Goal: Task Accomplishment & Management: Use online tool/utility

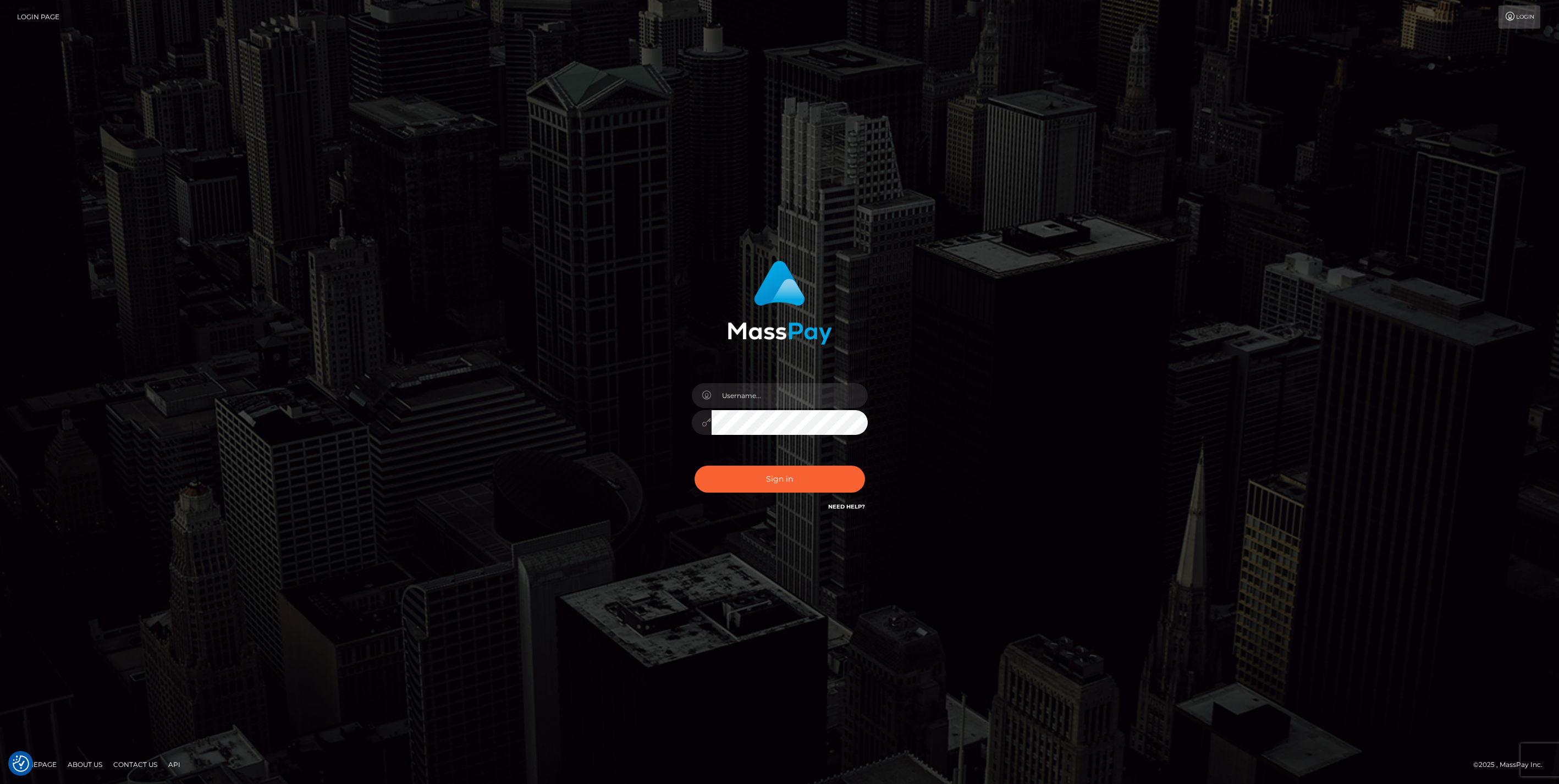
checkbox input "true"
type input "jlo"
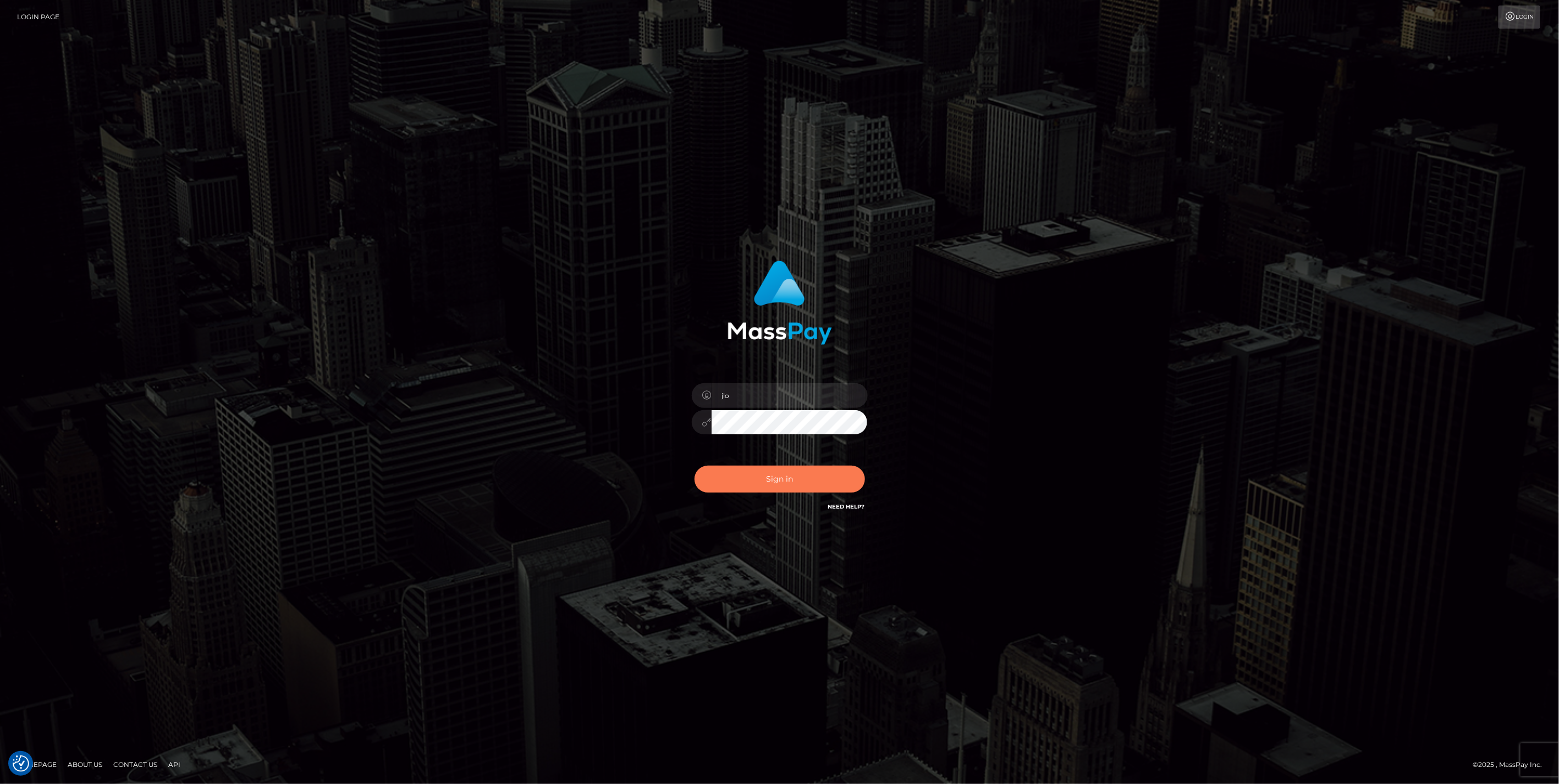
click at [781, 479] on button "Sign in" at bounding box center [780, 479] width 171 height 27
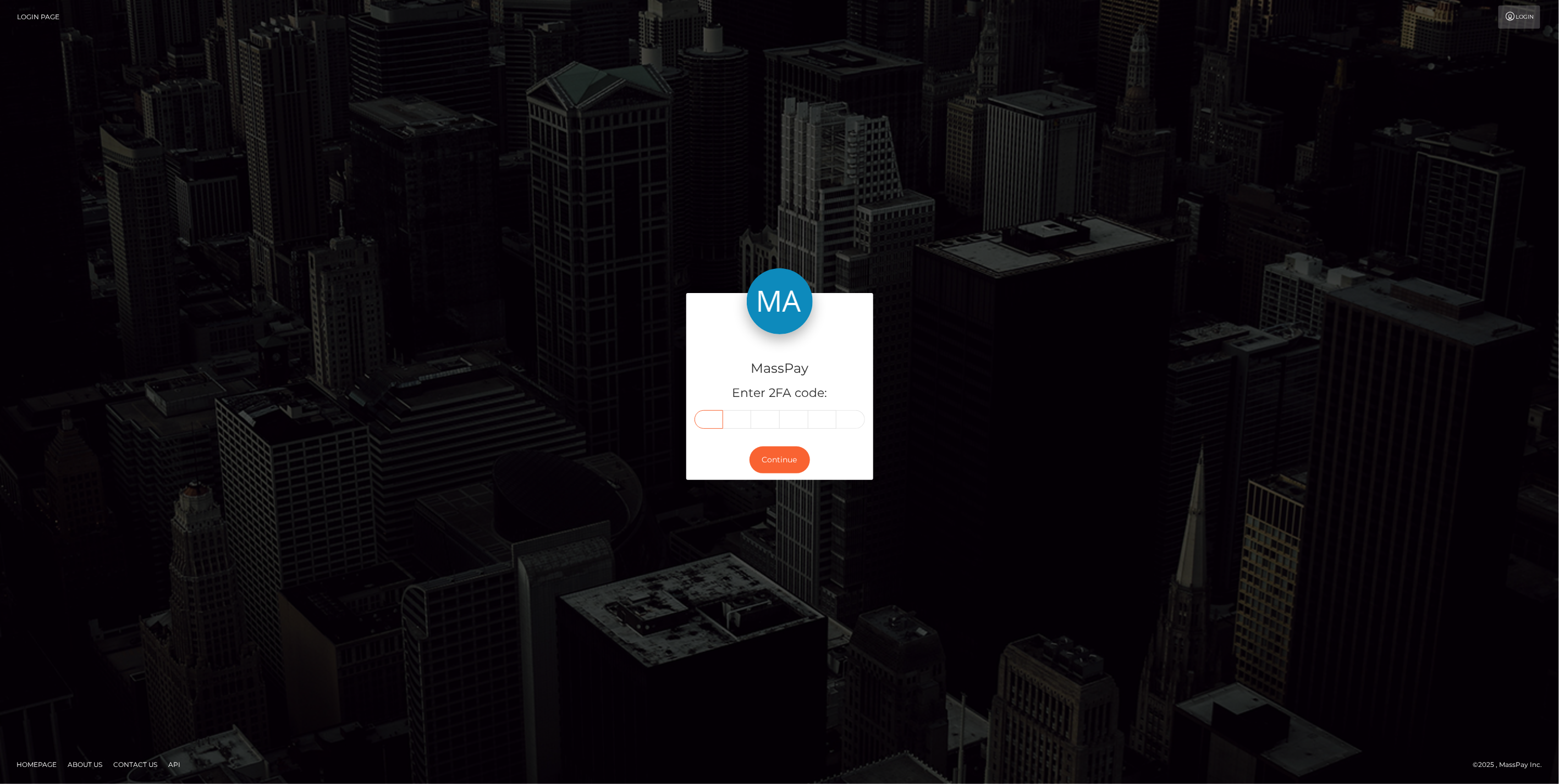
paste input "1"
type input "1"
type input "5"
type input "3"
type input "2"
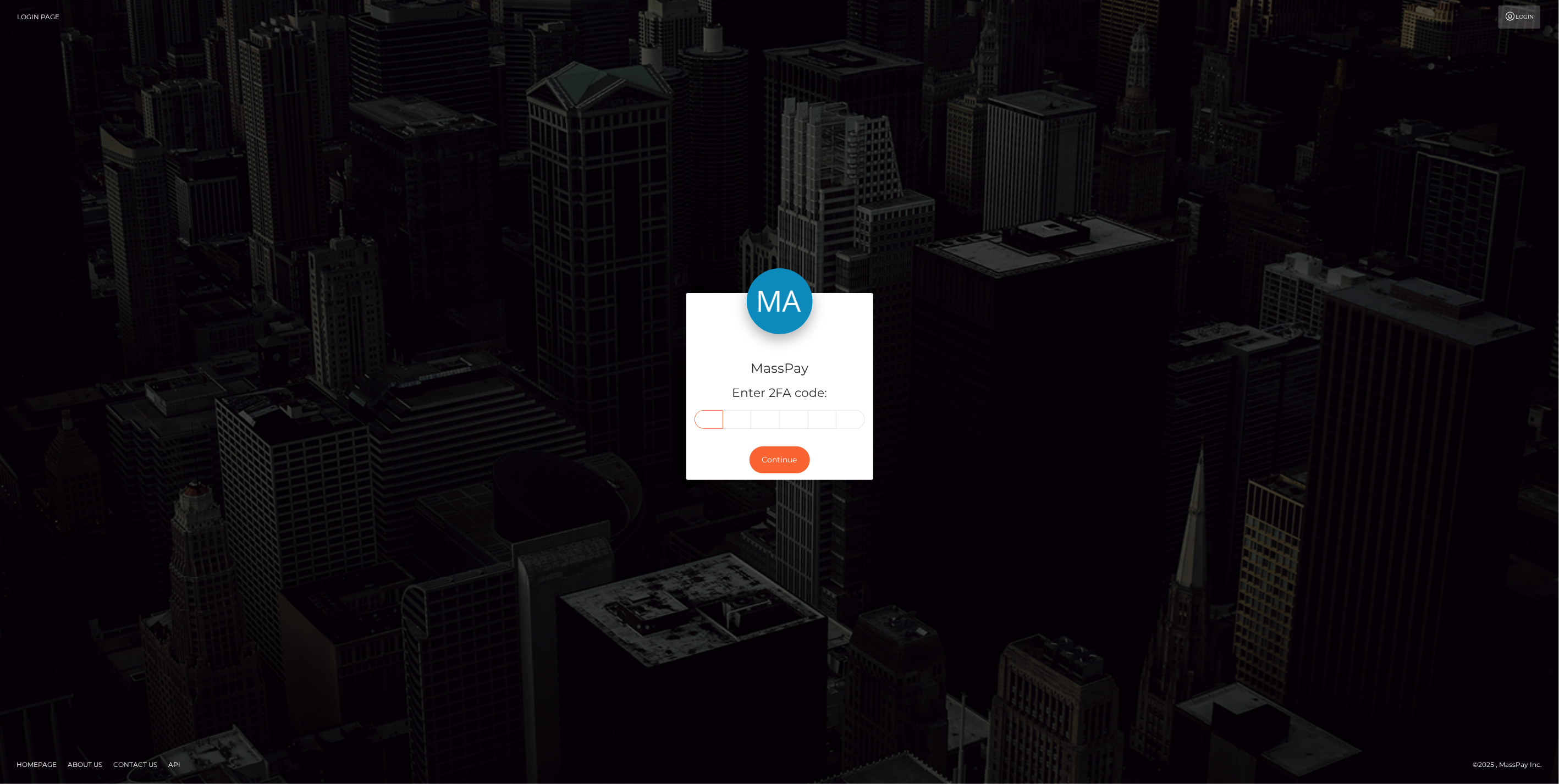
type input "5"
type input "7"
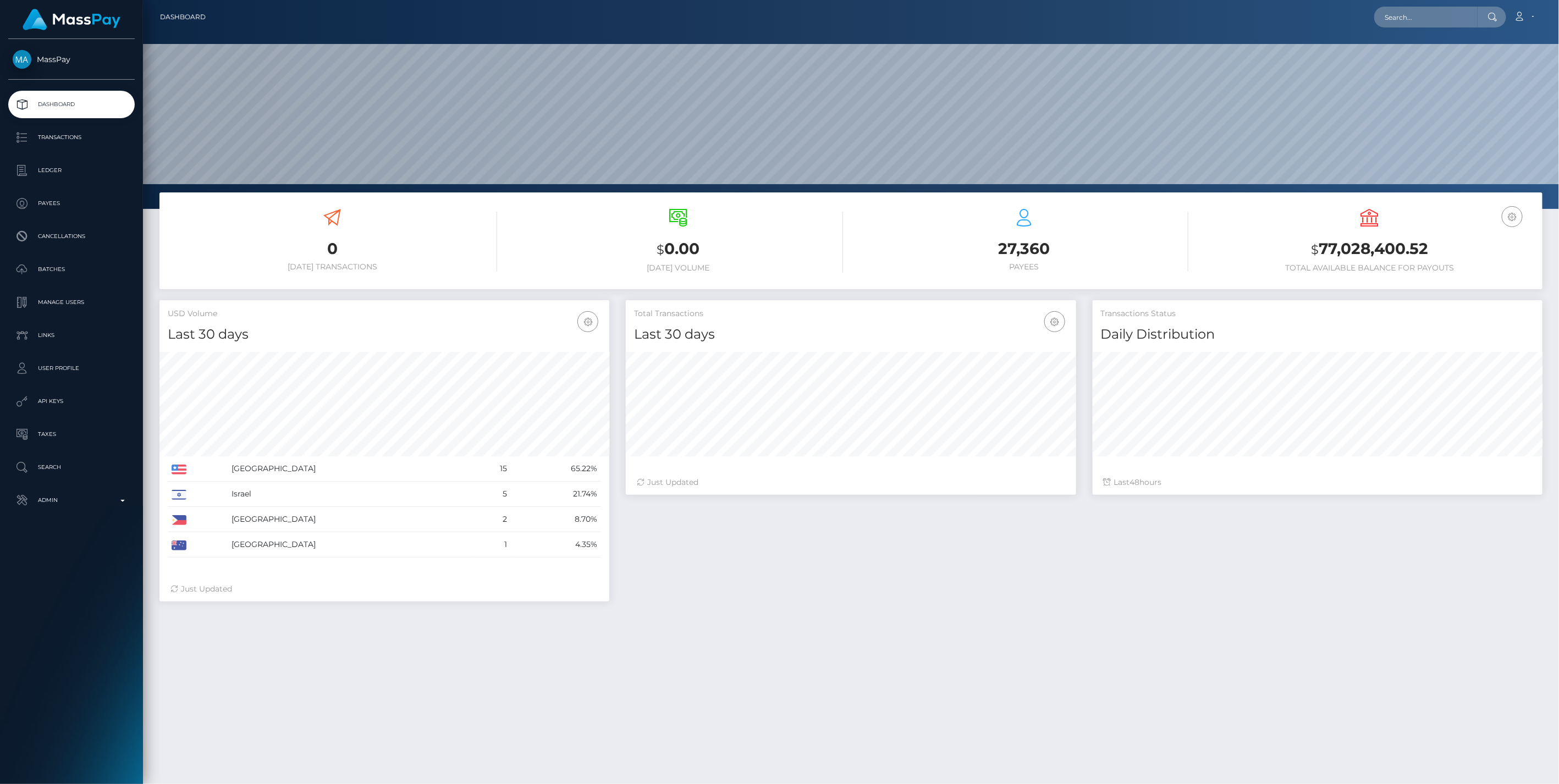
scroll to position [195, 449]
click at [122, 500] on b at bounding box center [122, 501] width 4 height 2
click at [74, 567] on span "Balance Adjustments" at bounding box center [71, 564] width 118 height 13
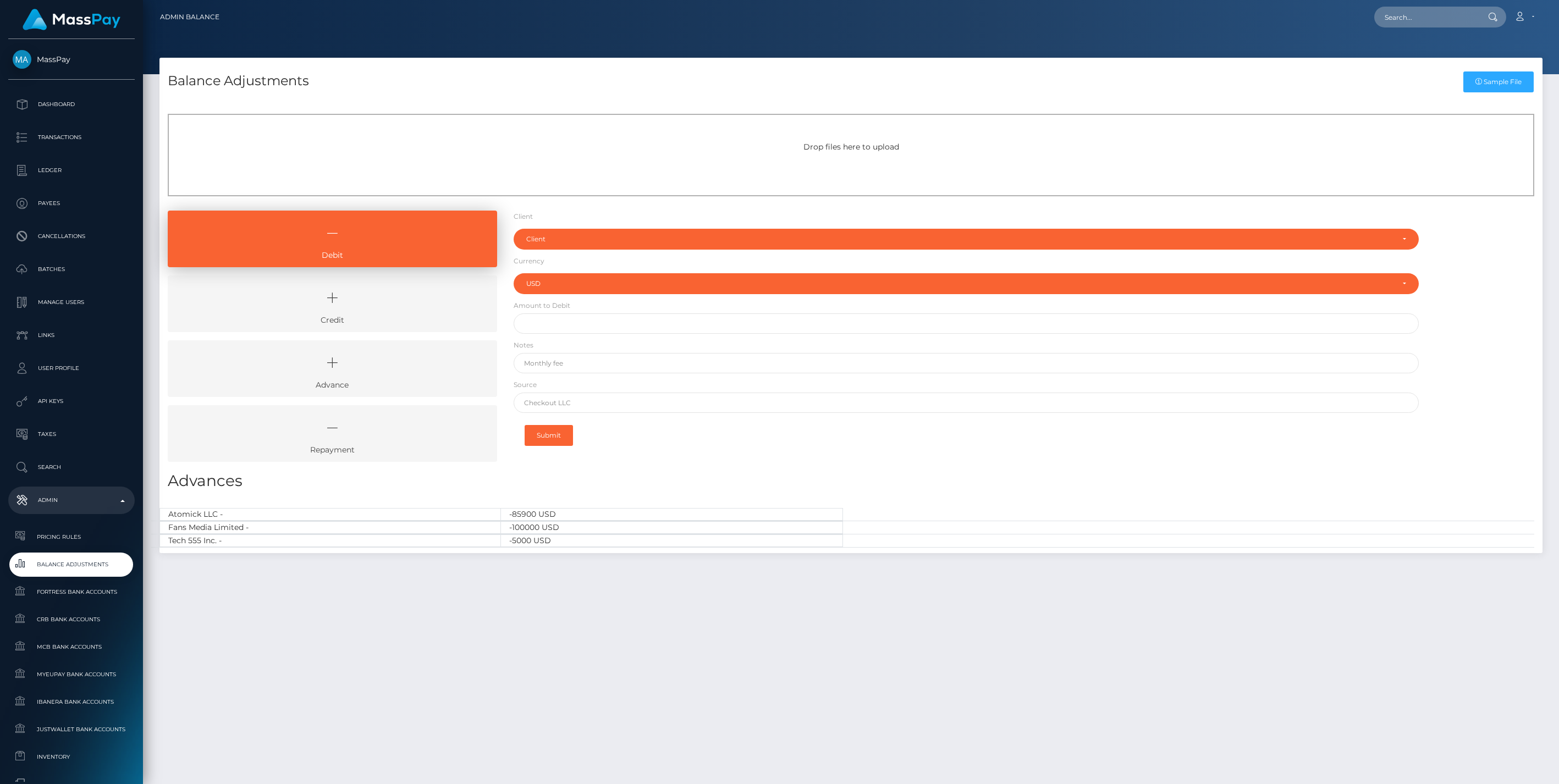
select select "USD"
click at [374, 308] on icon at bounding box center [332, 298] width 304 height 33
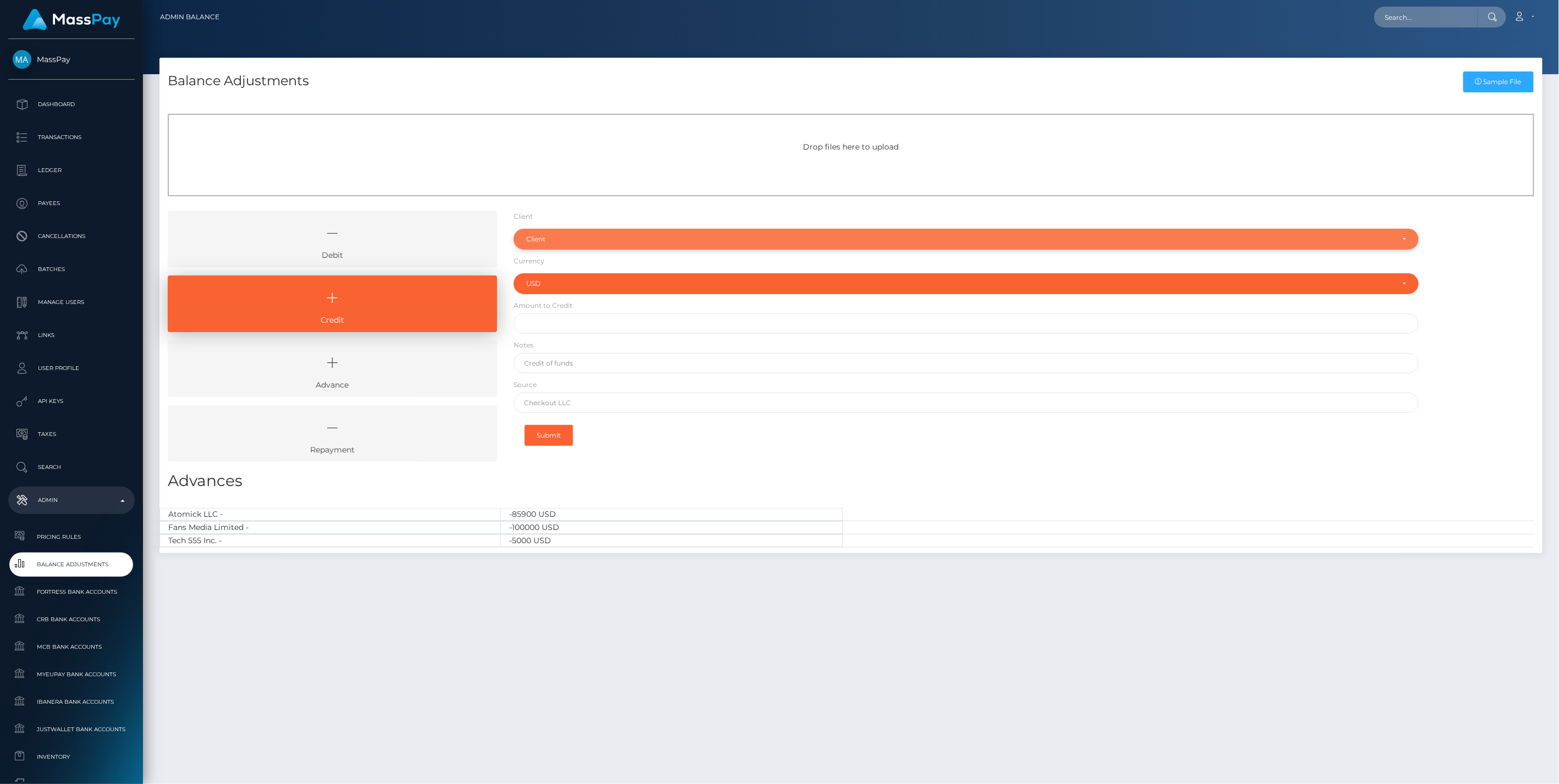
click at [578, 240] on div "Client" at bounding box center [960, 239] width 868 height 9
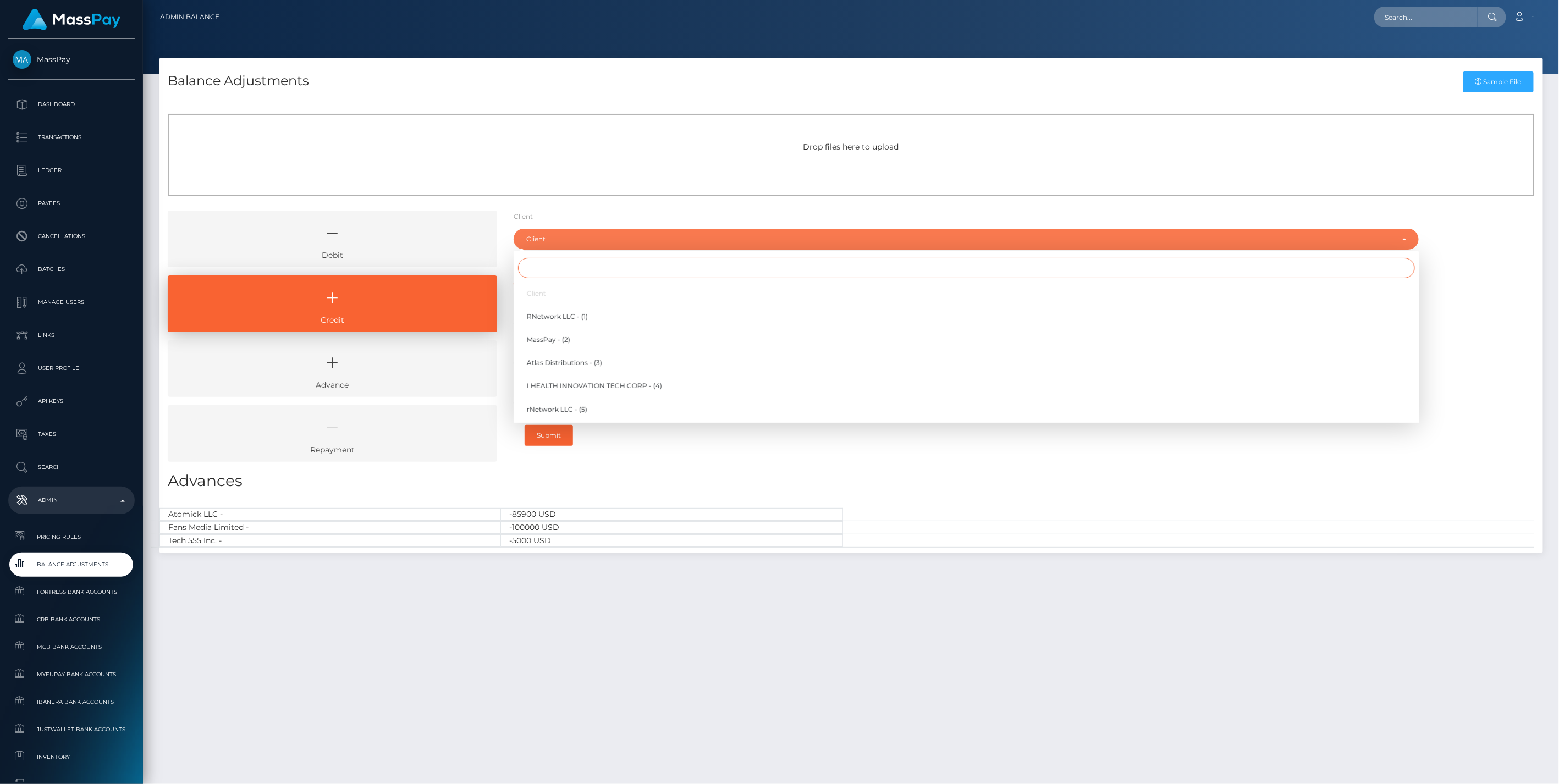
click at [552, 268] on input "Search" at bounding box center [966, 267] width 897 height 20
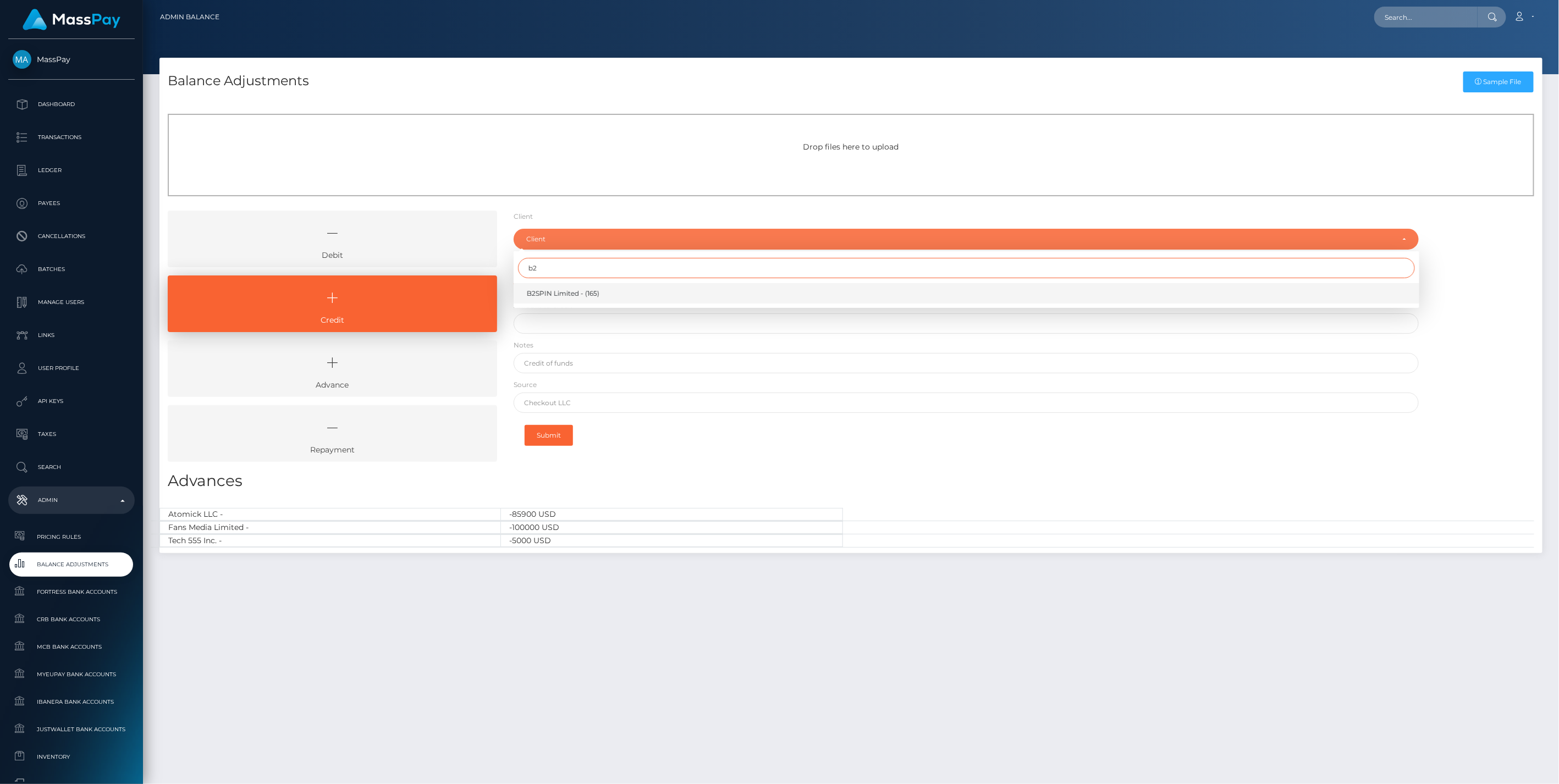
type input "b2"
click at [559, 297] on span "B2SPIN Limited - (165)" at bounding box center [563, 294] width 72 height 10
select select "165"
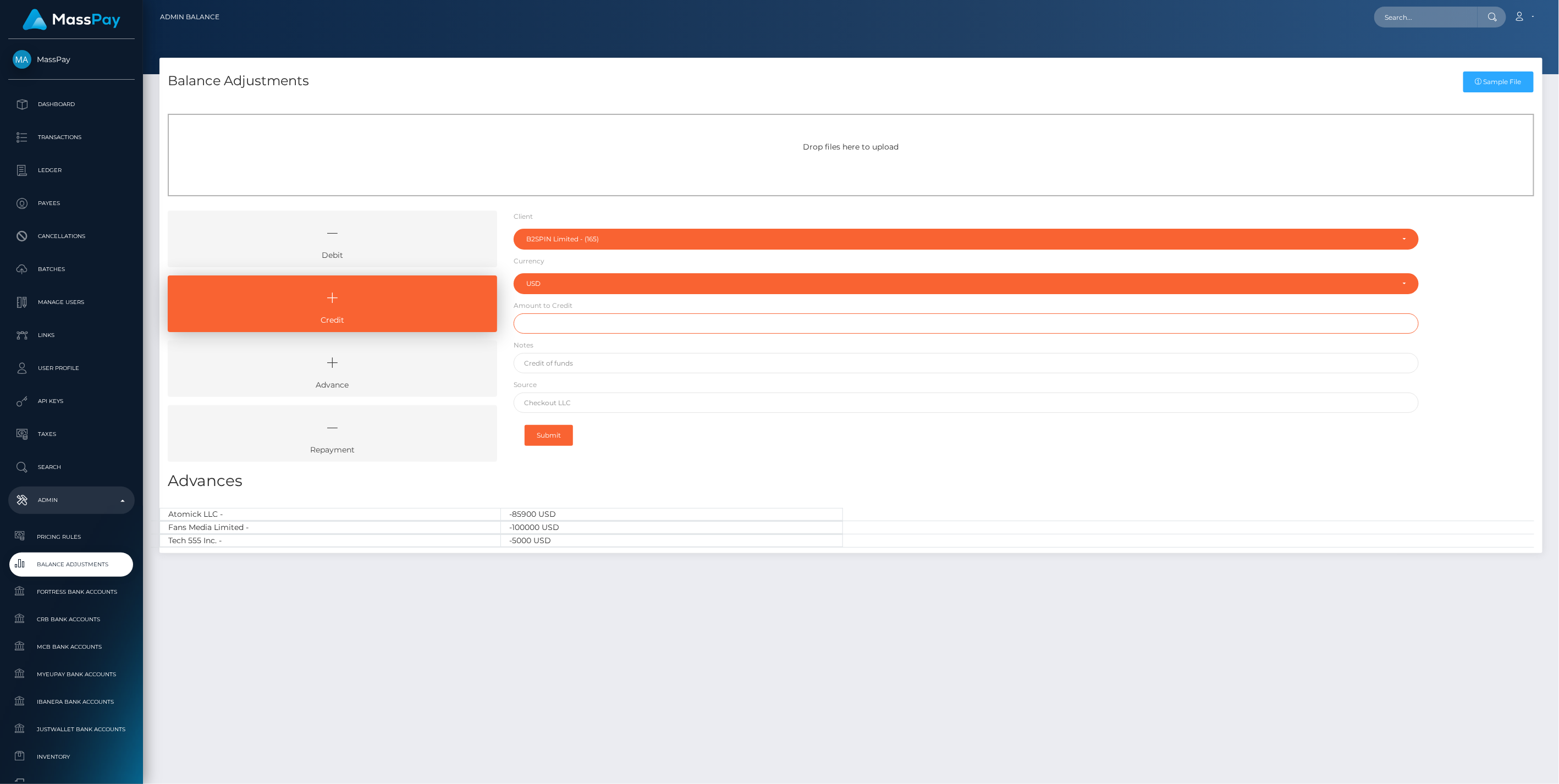
click at [557, 320] on input "text" at bounding box center [966, 323] width 906 height 20
paste input "650,002.00"
type input "$650,002.00"
click at [568, 367] on input "text" at bounding box center [966, 362] width 906 height 20
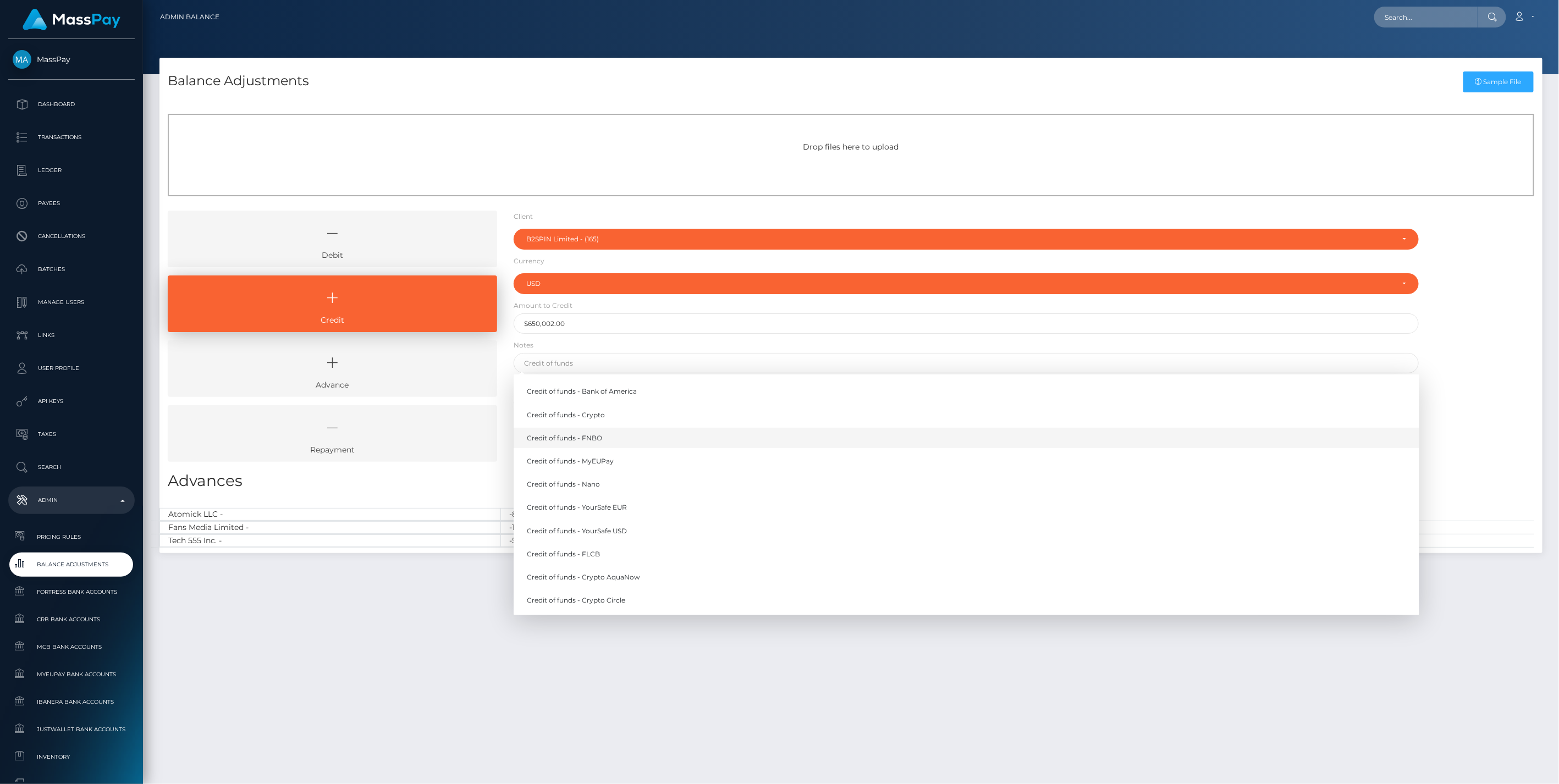
click at [587, 439] on link "Credit of funds - FNBO" at bounding box center [966, 437] width 906 height 20
type input "Credit of funds - FNBO"
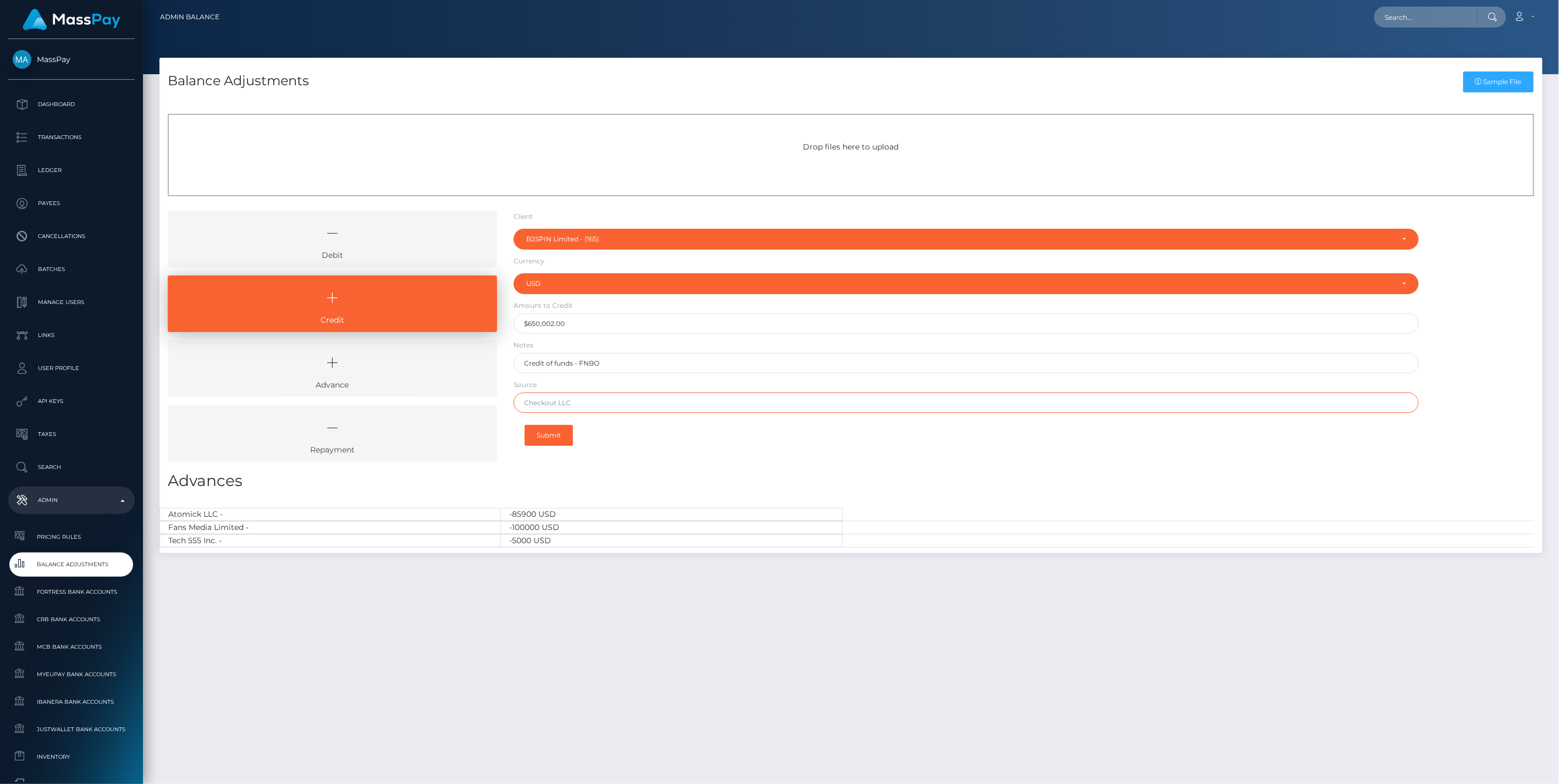
click at [569, 409] on input "text" at bounding box center [966, 402] width 906 height 20
click at [567, 404] on input "text" at bounding box center [966, 402] width 906 height 20
paste input "AIRWALLEX US LLC"
type input "AIRWALLEX US LLC"
click at [546, 436] on button "Submit" at bounding box center [548, 436] width 48 height 21
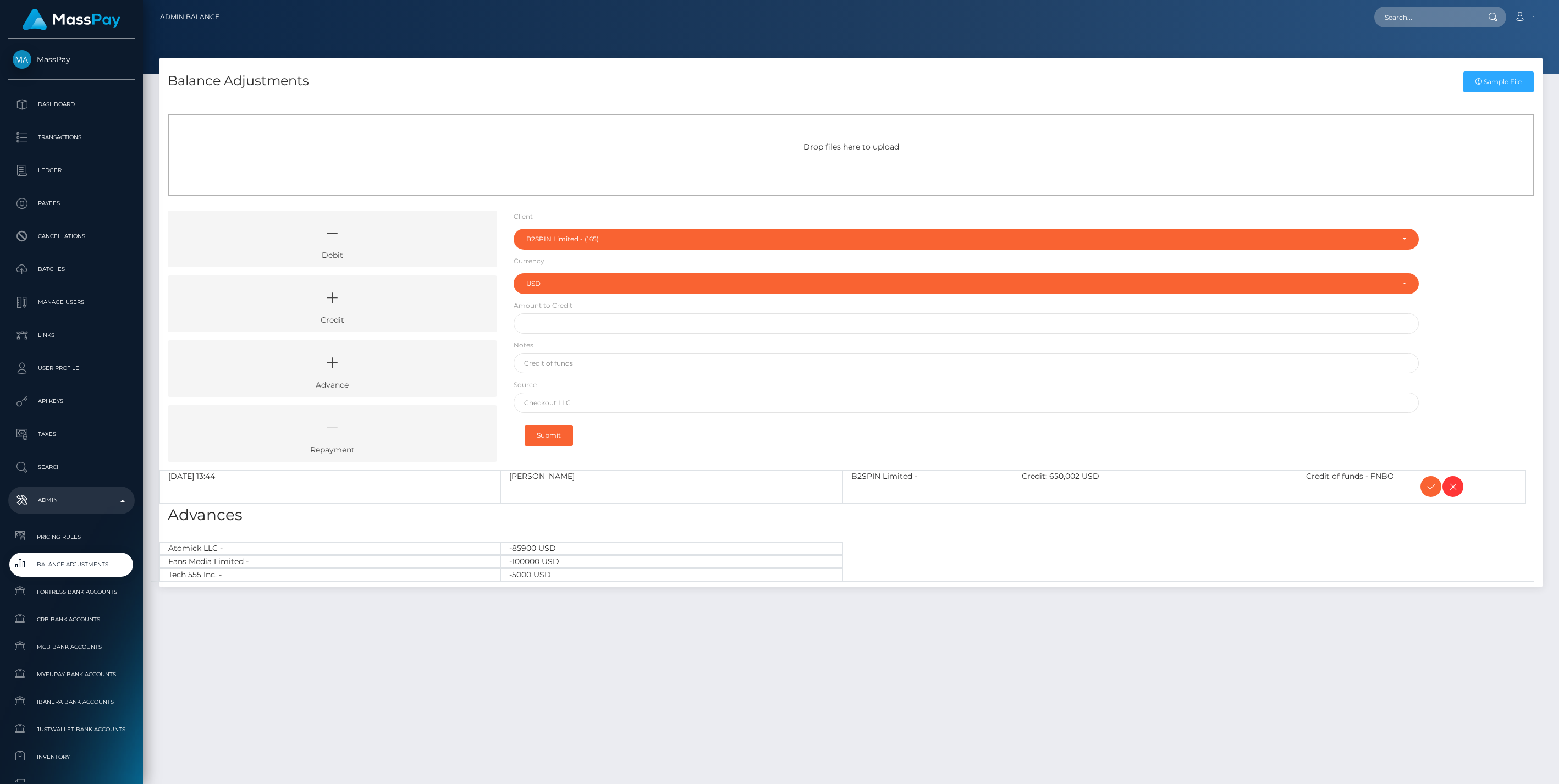
select select "165"
select select "USD"
click at [1431, 486] on icon at bounding box center [1431, 487] width 13 height 14
click at [398, 300] on icon at bounding box center [332, 298] width 304 height 33
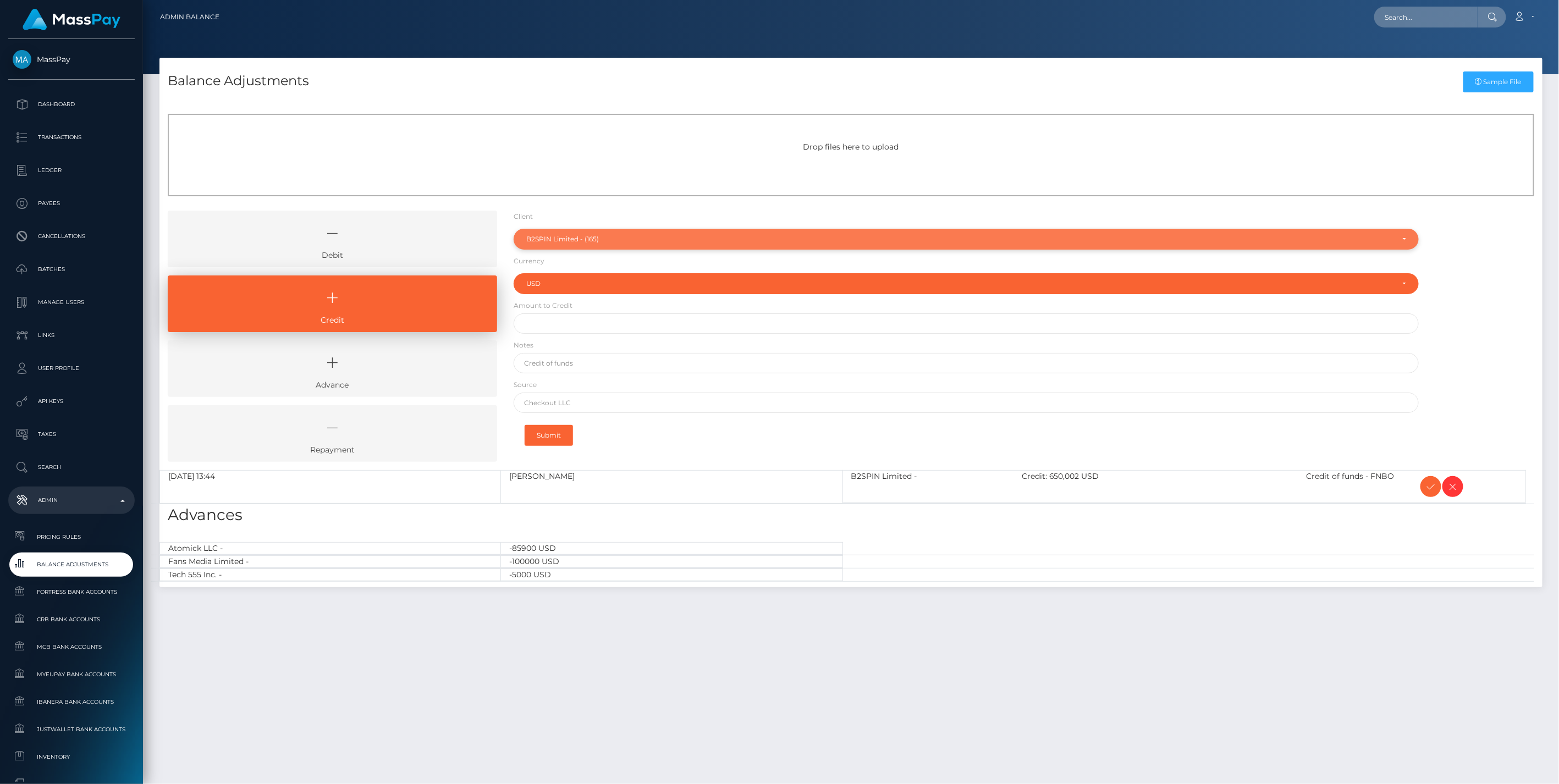
click at [596, 239] on div "B2SPIN Limited - (165)" at bounding box center [960, 239] width 868 height 9
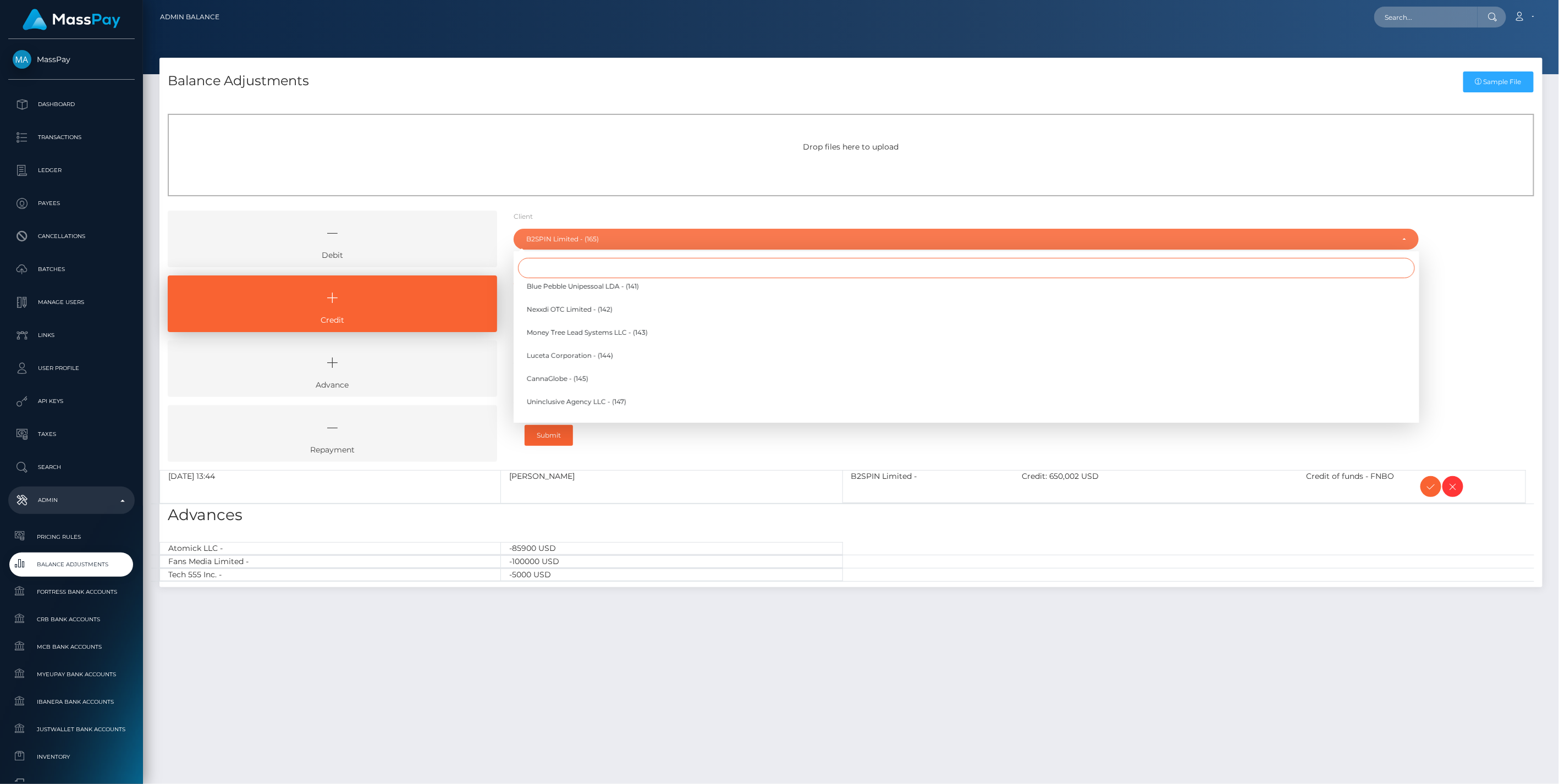
click at [559, 266] on input "Search" at bounding box center [966, 267] width 897 height 20
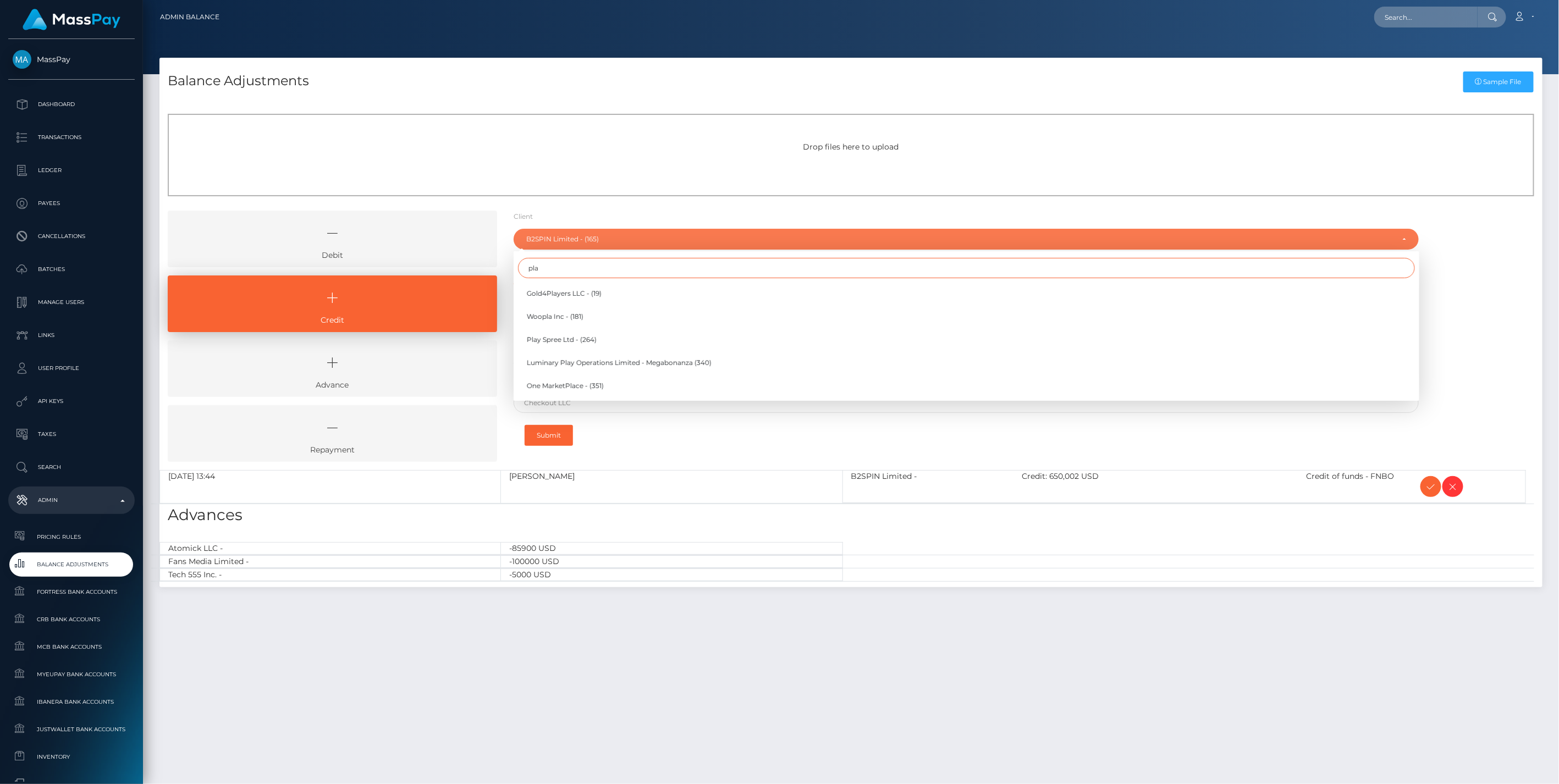
type input "play"
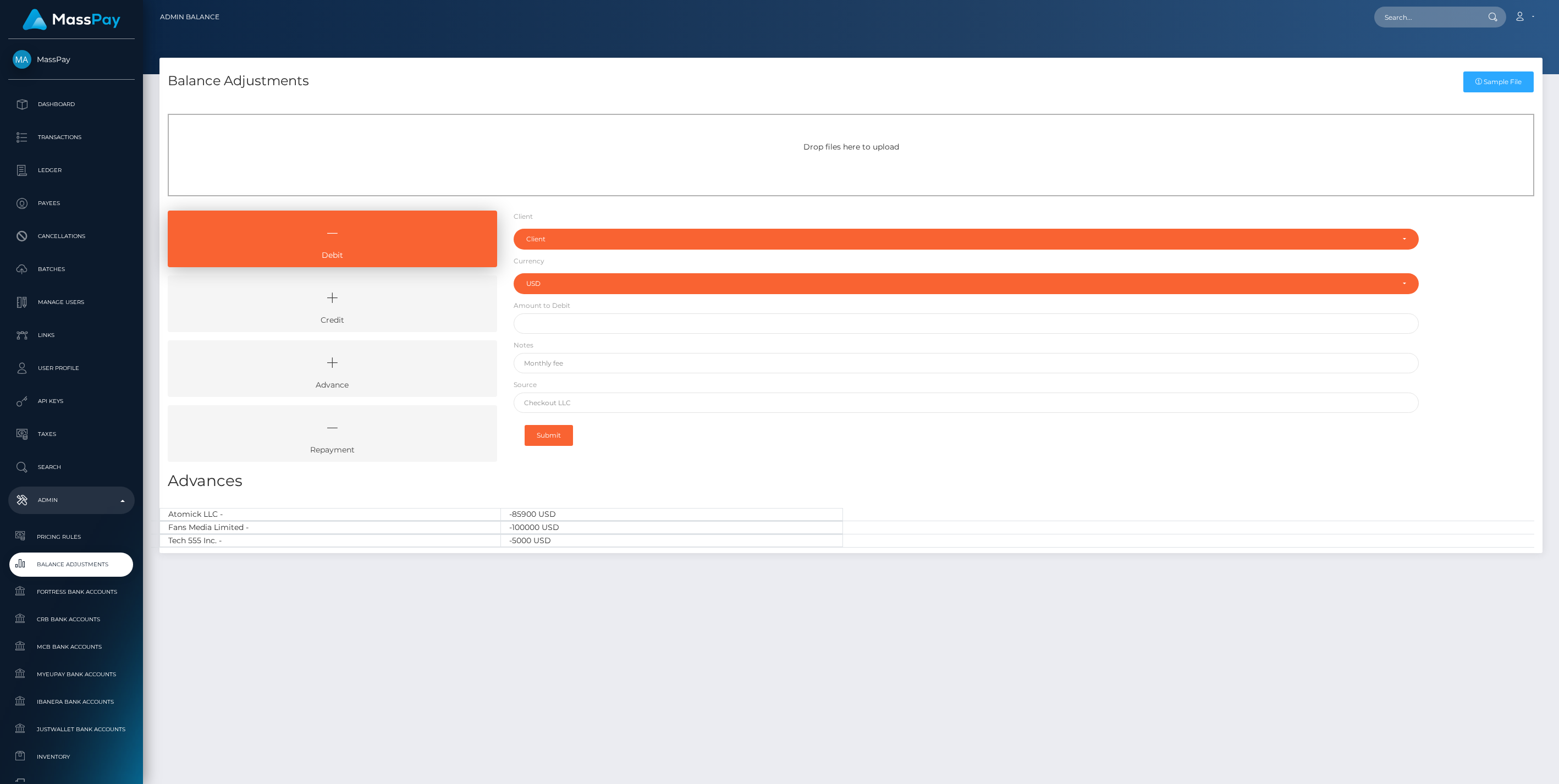
select select "USD"
click at [414, 314] on link "Credit" at bounding box center [332, 303] width 330 height 57
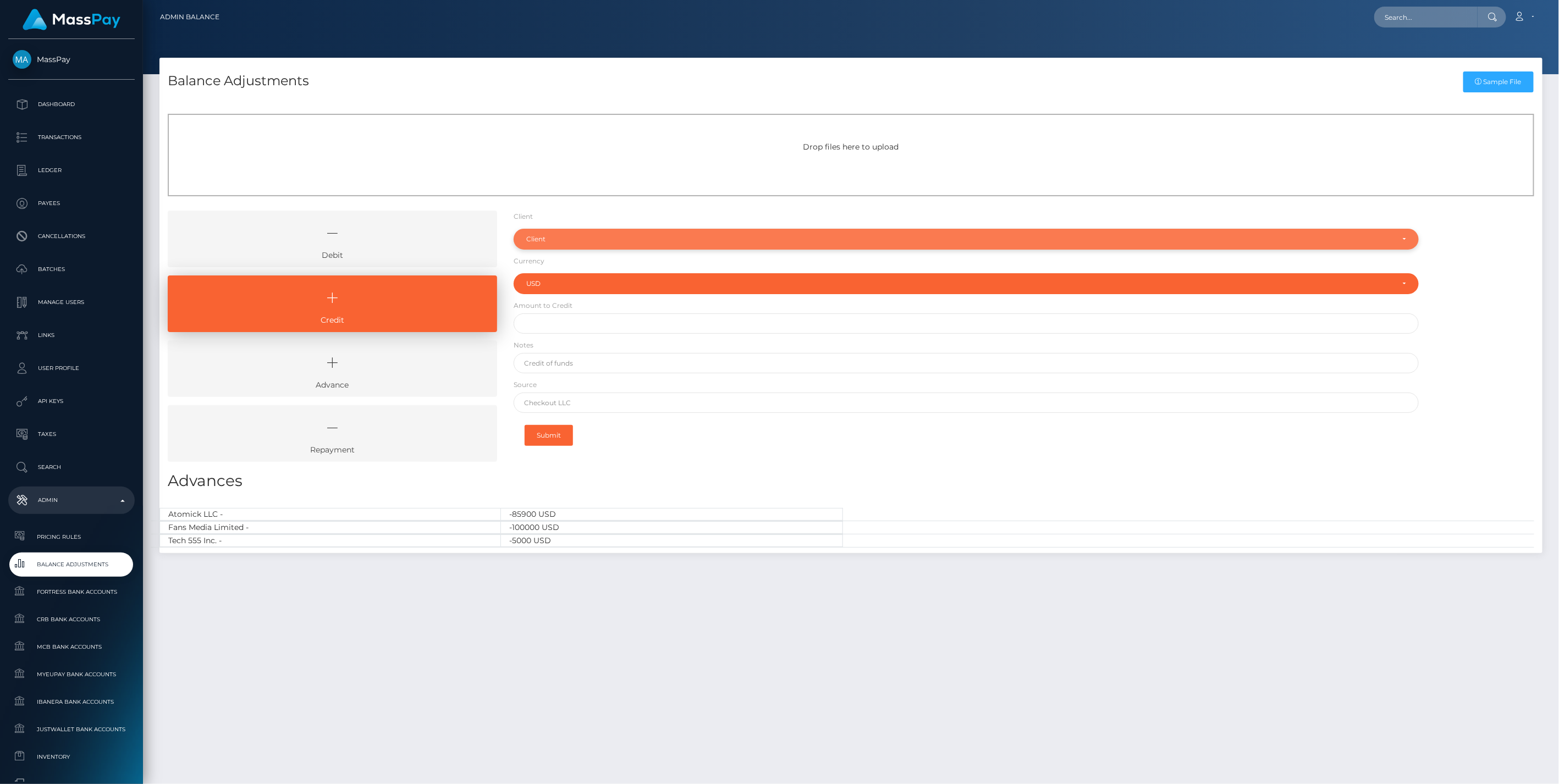
click at [559, 240] on div "Client" at bounding box center [960, 239] width 868 height 9
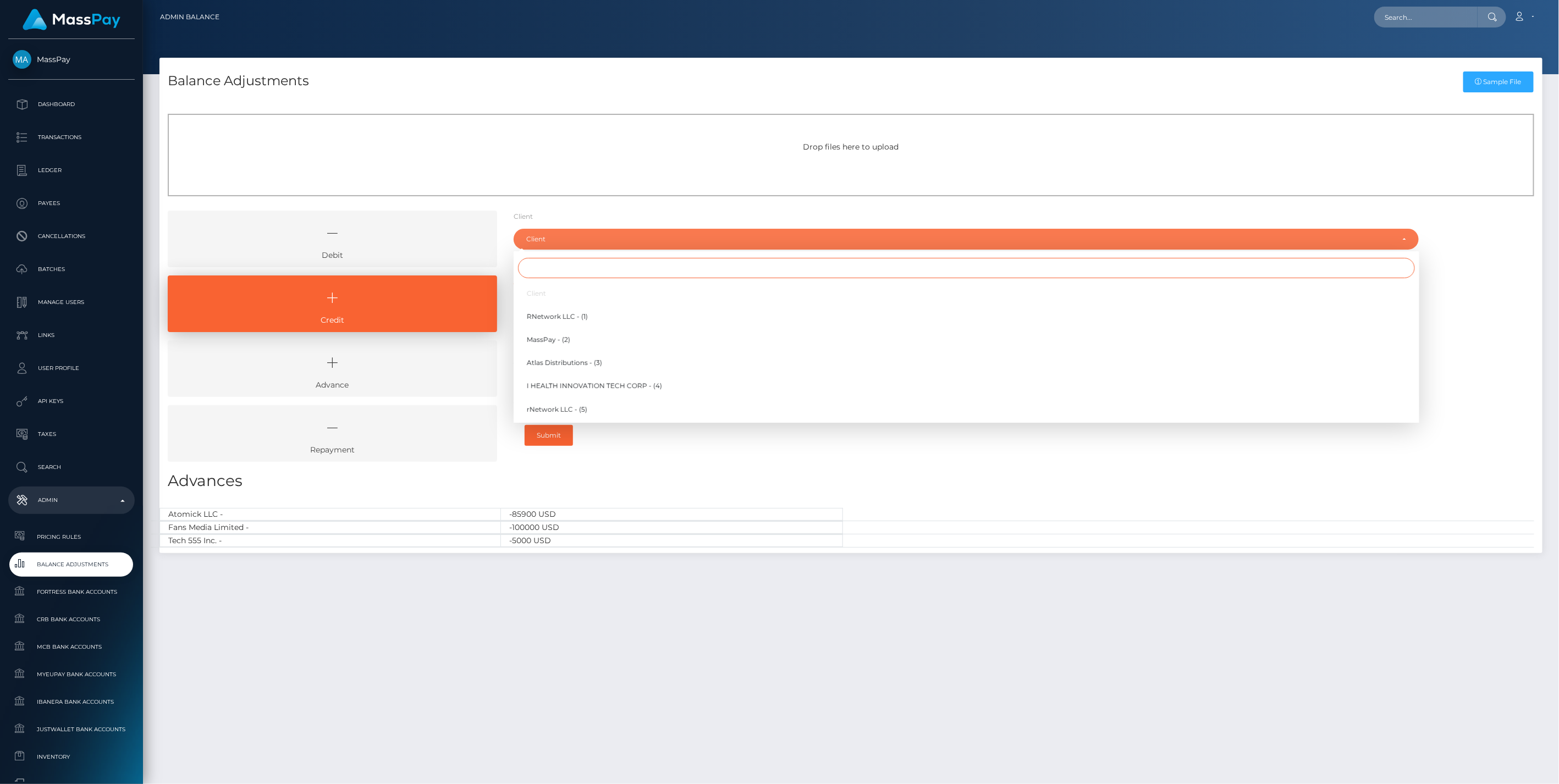
click at [536, 267] on input "Search" at bounding box center [966, 267] width 897 height 20
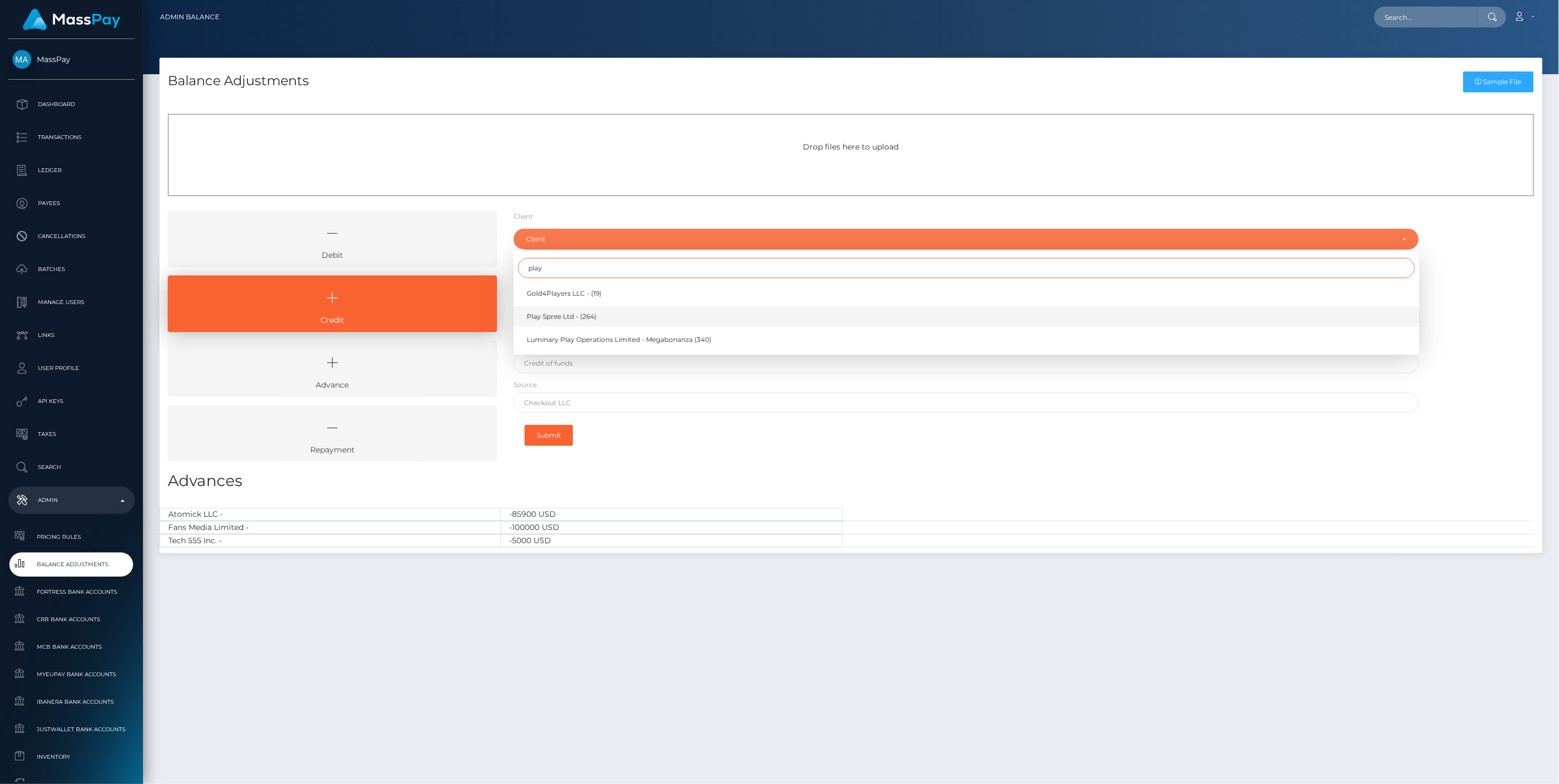
type input "play"
click at [565, 316] on span "Play Spree Ltd - (264)" at bounding box center [562, 317] width 70 height 10
select select "264"
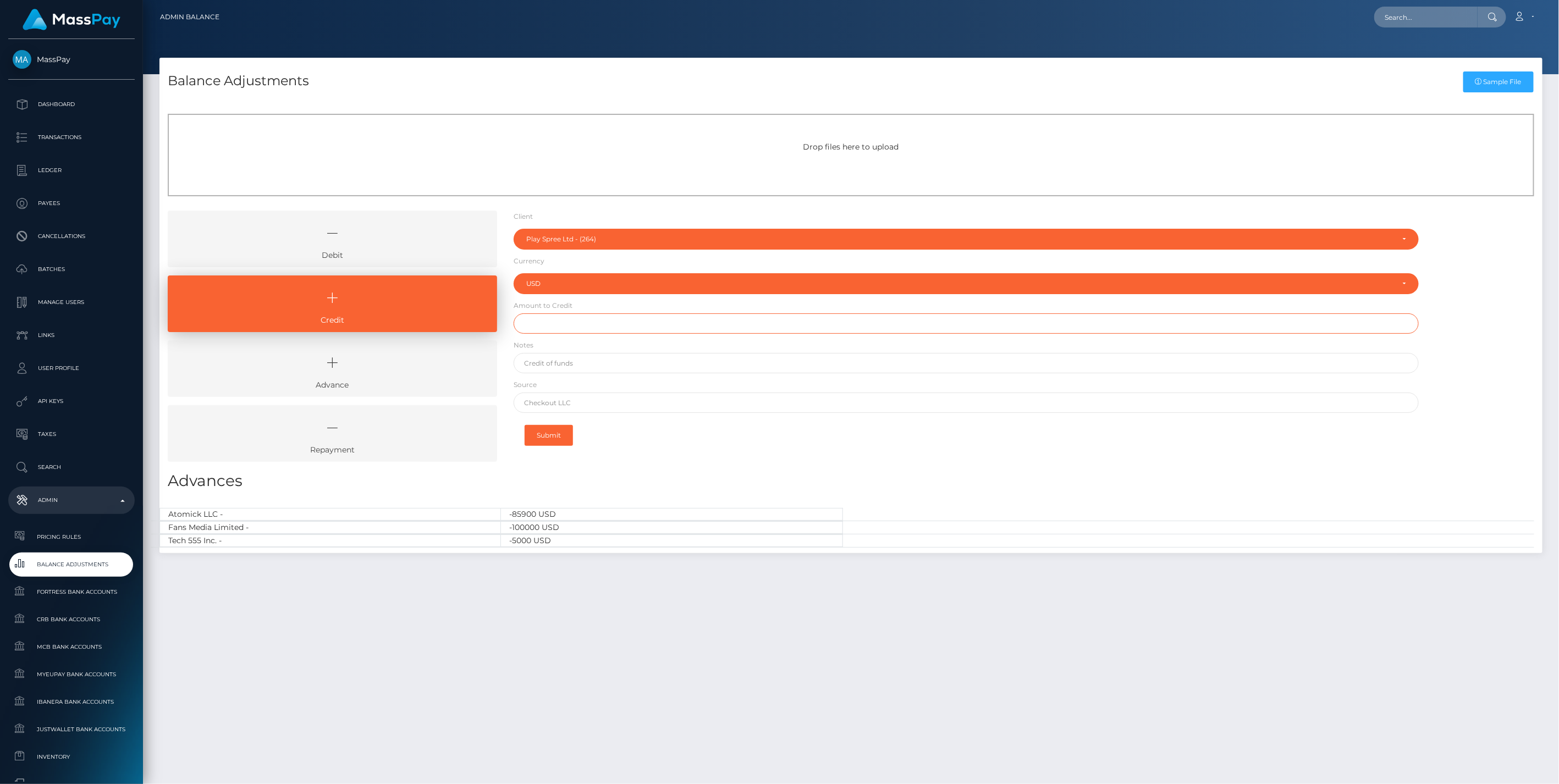
click at [562, 325] on input "text" at bounding box center [966, 323] width 906 height 20
paste input "150,006.00"
type input "$150,006.00"
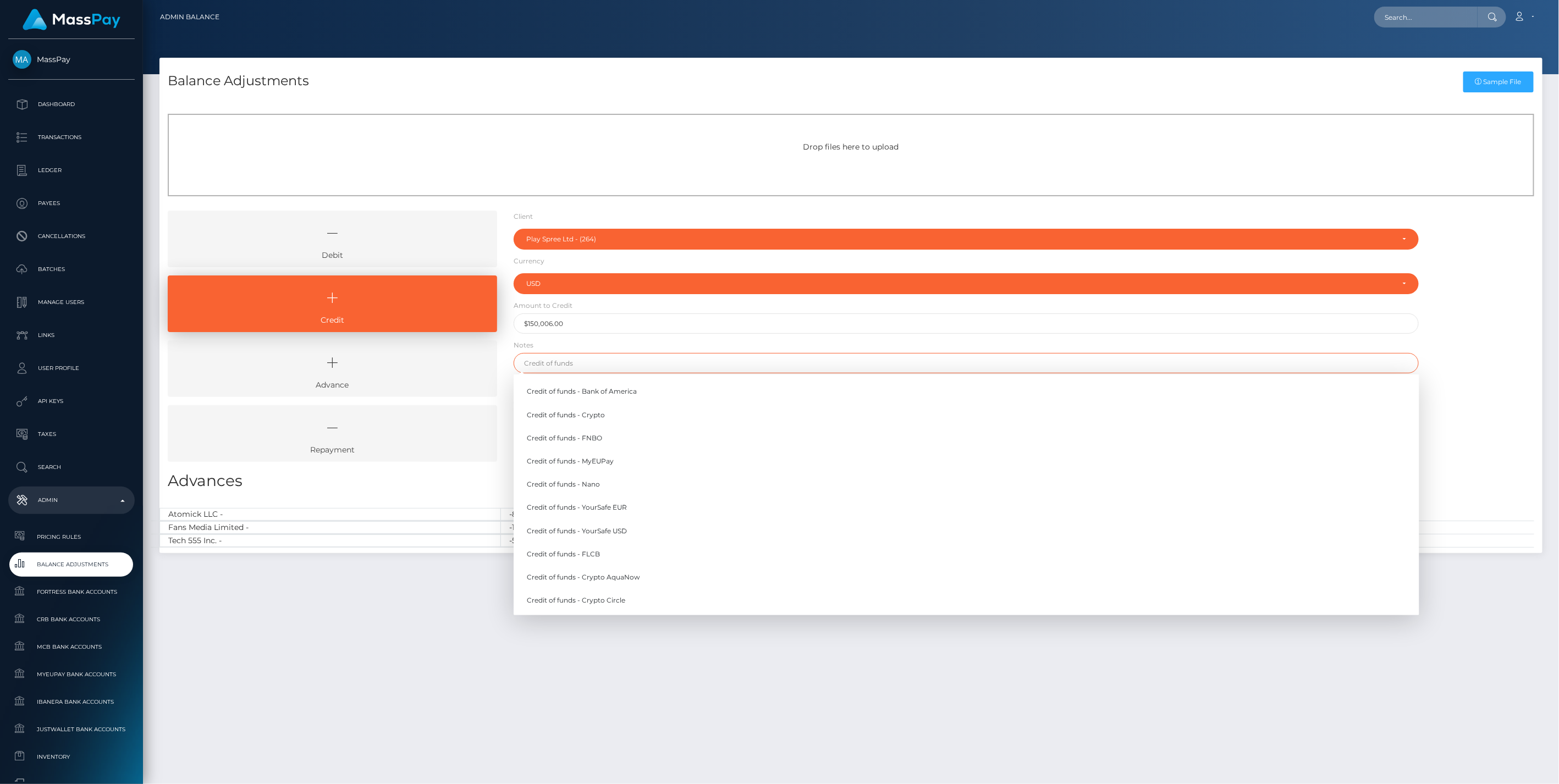
click at [569, 360] on input "text" at bounding box center [966, 362] width 906 height 20
click at [580, 437] on link "Credit of funds - FNBO" at bounding box center [966, 437] width 906 height 20
type input "Credit of funds - FNBO"
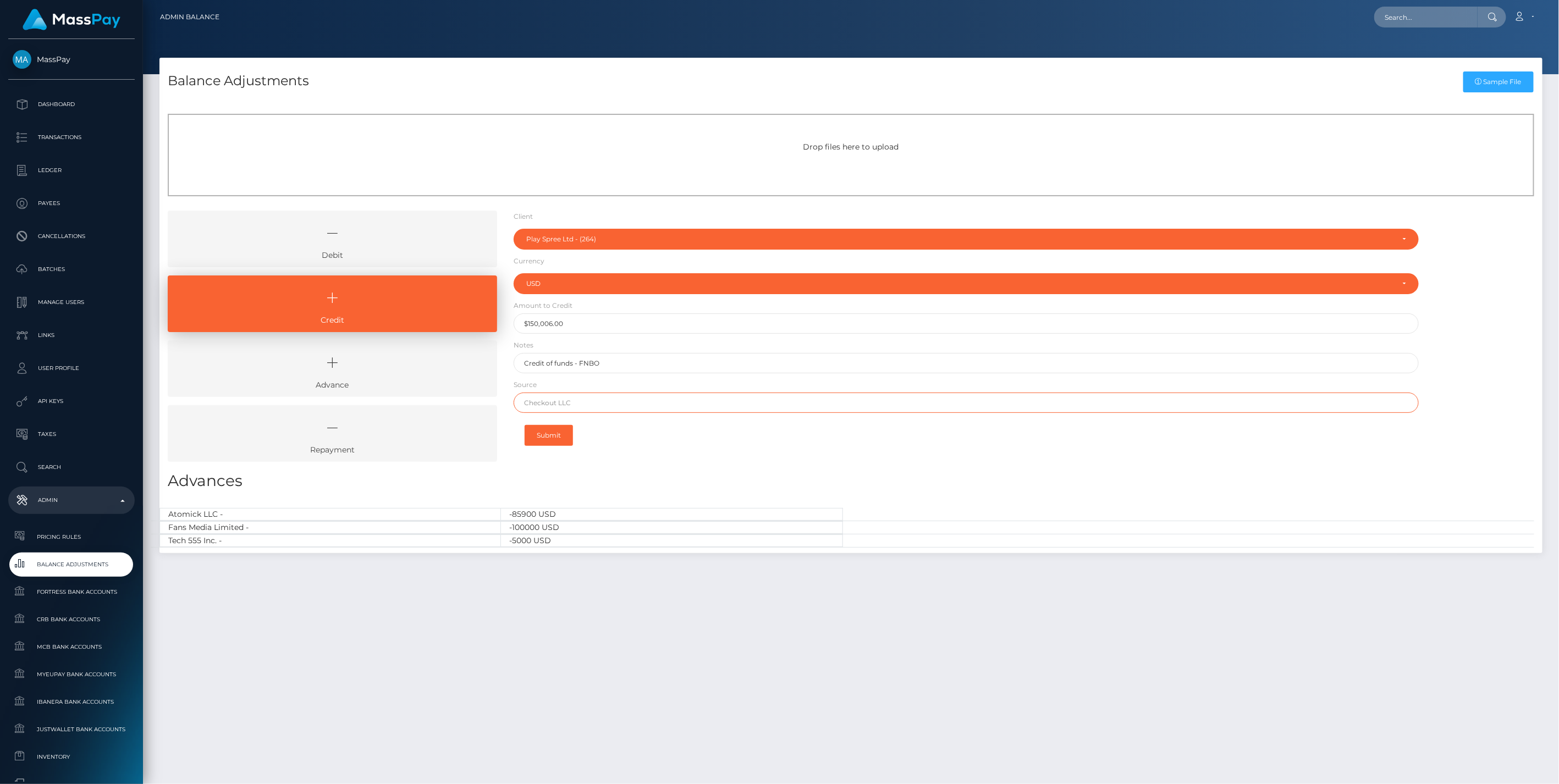
click at [554, 403] on input "text" at bounding box center [966, 402] width 906 height 20
paste input "IFX PAYMENTS"
type input "IFX PAYMENTS"
click at [554, 435] on button "Submit" at bounding box center [548, 436] width 48 height 21
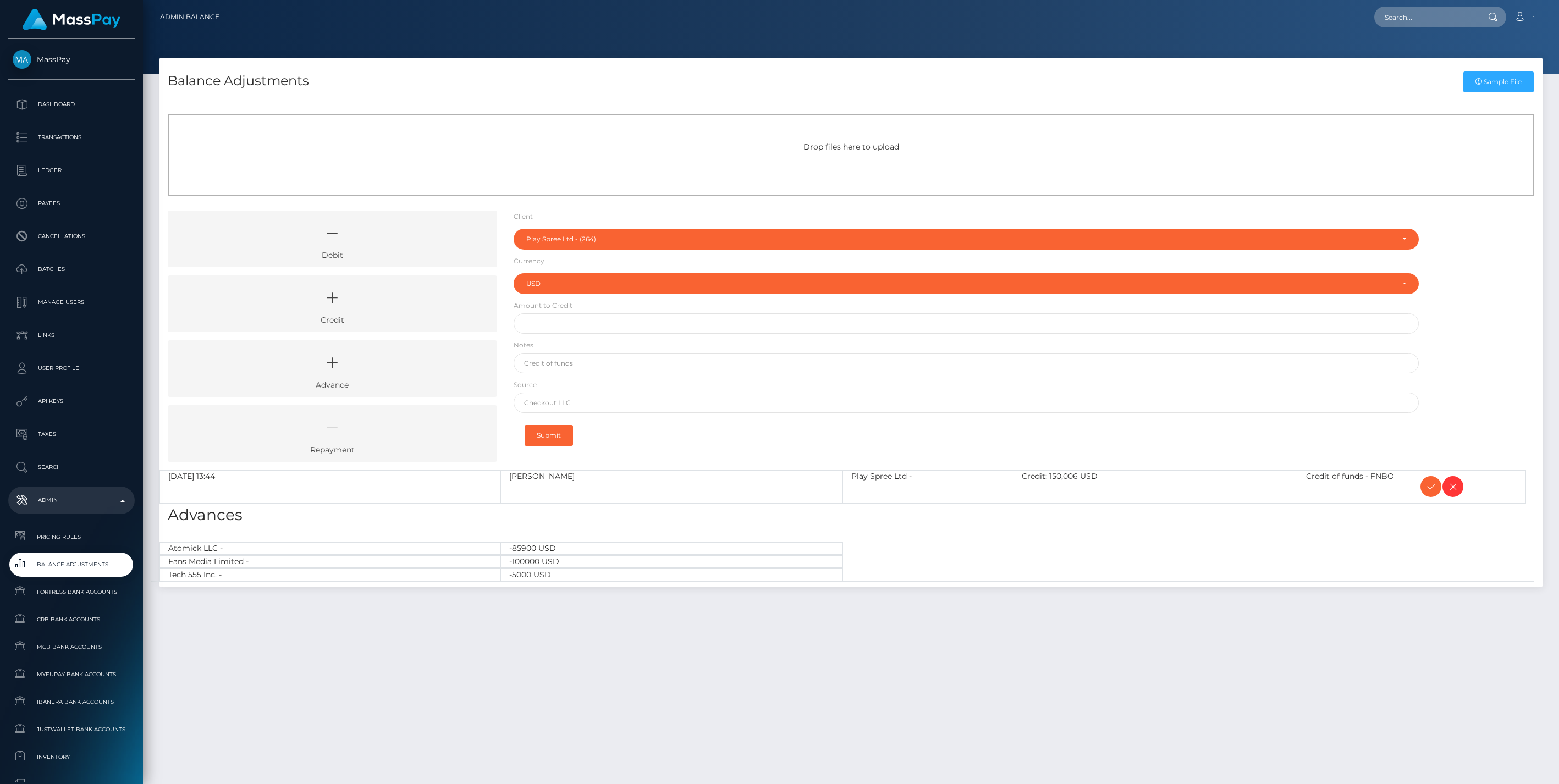
select select "264"
select select "USD"
click at [1432, 484] on icon at bounding box center [1431, 487] width 13 height 14
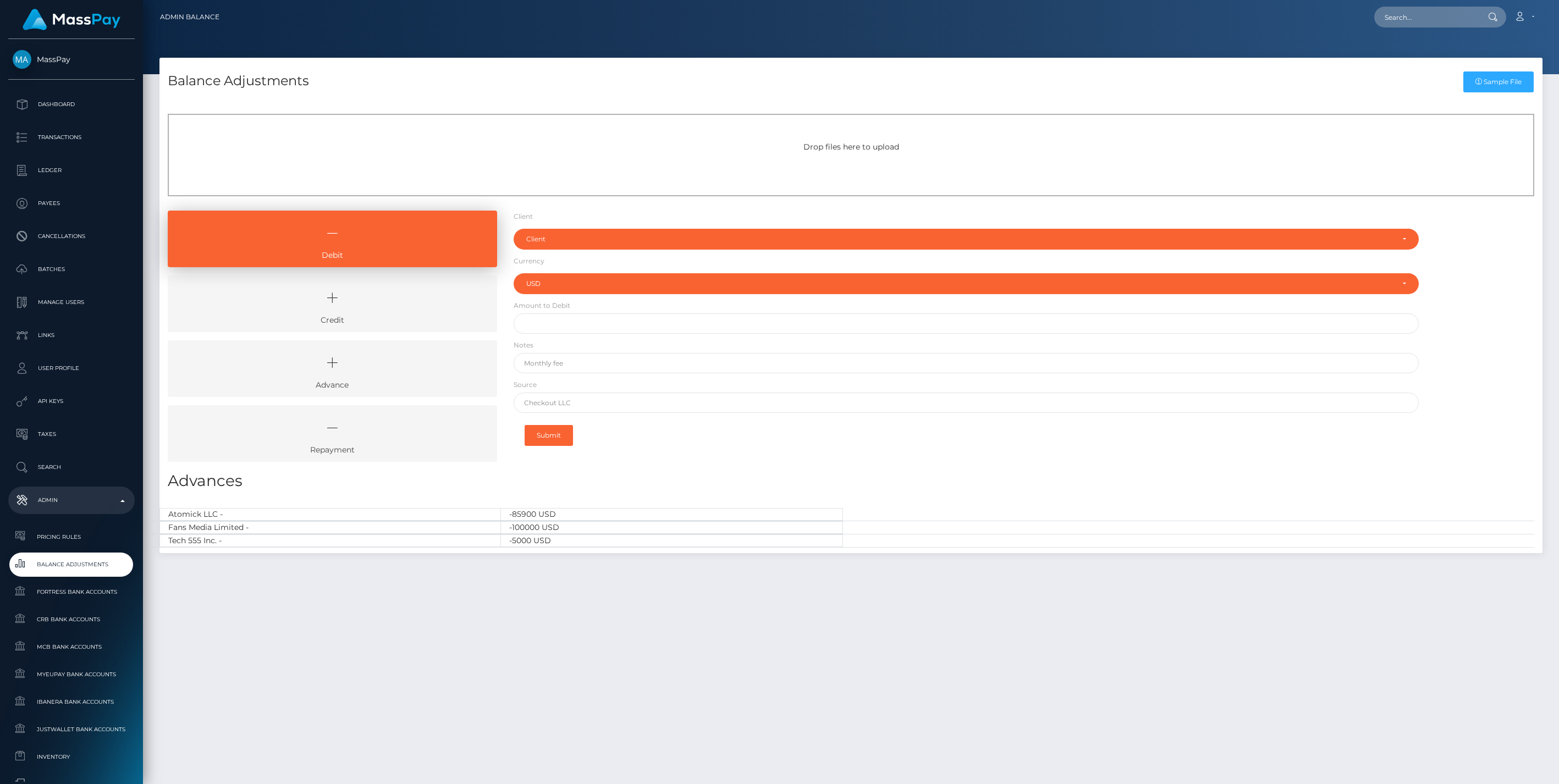
select select "USD"
